Goal: Task Accomplishment & Management: Complete application form

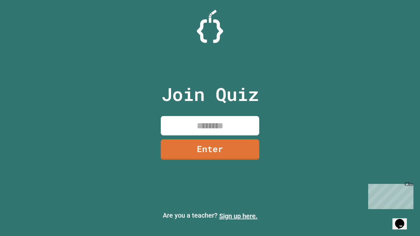
click at [238, 216] on link "Sign up here." at bounding box center [238, 216] width 38 height 8
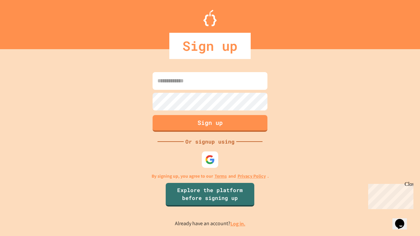
click at [238, 224] on link "Log in." at bounding box center [237, 224] width 15 height 7
